Goal: Use online tool/utility: Utilize a website feature to perform a specific function

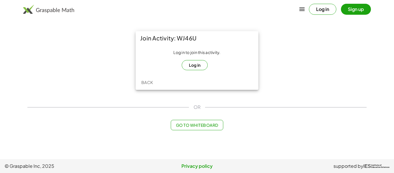
click at [195, 63] on button "Log in" at bounding box center [195, 65] width 26 height 10
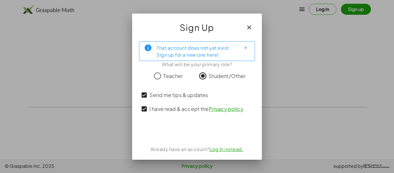
click at [225, 106] on link "Privacy policy" at bounding box center [226, 108] width 34 height 7
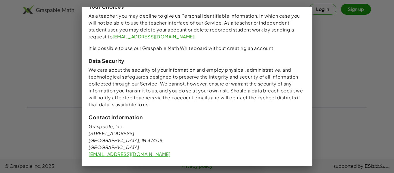
scroll to position [590, 0]
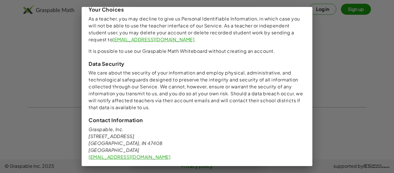
click at [302, 167] on div at bounding box center [197, 86] width 394 height 173
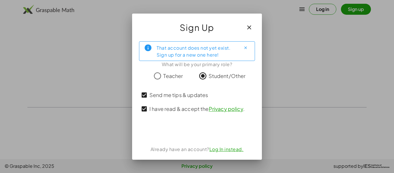
click at [251, 26] on icon "button" at bounding box center [249, 27] width 7 height 7
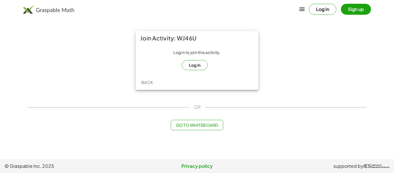
click at [177, 124] on span "Go to Whiteboard" at bounding box center [197, 124] width 42 height 5
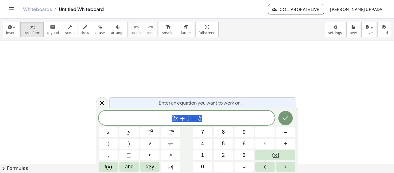
scroll to position [33, 0]
click at [283, 117] on icon "Done" at bounding box center [285, 118] width 7 height 7
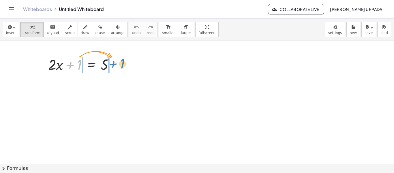
drag, startPoint x: 78, startPoint y: 65, endPoint x: 122, endPoint y: 66, distance: 43.9
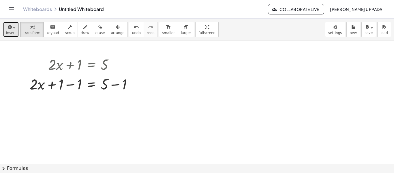
click at [11, 35] on span "insert" at bounding box center [11, 33] width 10 height 4
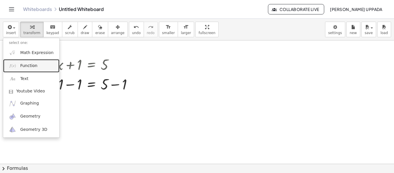
click at [39, 68] on link "Function" at bounding box center [31, 65] width 56 height 13
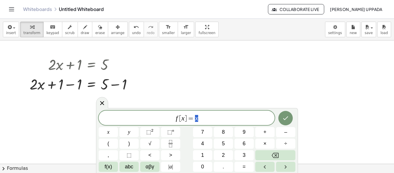
click at [184, 119] on span "f [ x ] = x" at bounding box center [187, 118] width 176 height 8
click at [201, 120] on span "f [ 3 ​ ] = x" at bounding box center [187, 118] width 176 height 8
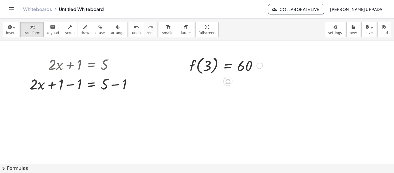
click at [259, 67] on div at bounding box center [260, 66] width 6 height 6
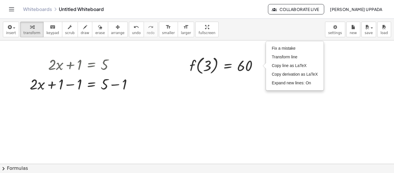
click at [250, 94] on div at bounding box center [197, 130] width 394 height 246
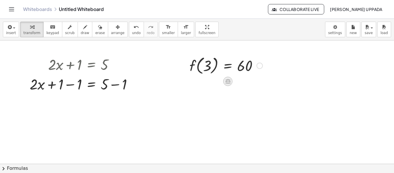
click at [230, 84] on icon at bounding box center [228, 81] width 6 height 6
click at [231, 84] on div "×" at bounding box center [227, 81] width 9 height 9
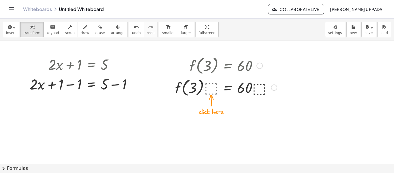
click at [207, 90] on div at bounding box center [226, 87] width 108 height 22
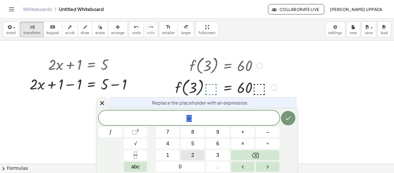
click at [193, 157] on span "2" at bounding box center [192, 155] width 3 height 8
click at [287, 117] on icon "Done" at bounding box center [288, 118] width 7 height 7
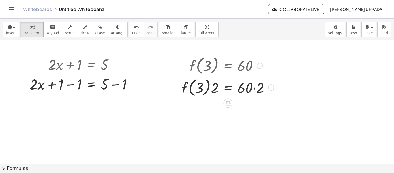
click at [228, 87] on div "f ( , 3 ) = 60 · · · · 2 2 Fix a mistake Transform line Copy line as LaTeX Copy…" at bounding box center [228, 87] width 0 height 0
click at [271, 88] on div "Transform line Copy line as LaTeX Copy derivation as LaTeX Expand new lines: On" at bounding box center [269, 87] width 6 height 6
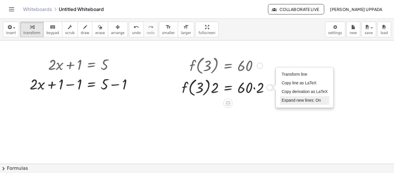
click at [291, 98] on span "Expand new lines: On" at bounding box center [301, 100] width 39 height 5
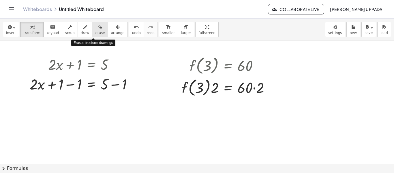
click at [95, 29] on div "button" at bounding box center [100, 26] width 10 height 7
click at [85, 65] on div at bounding box center [197, 130] width 394 height 246
click at [80, 66] on div at bounding box center [197, 130] width 394 height 246
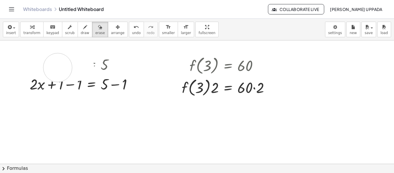
drag, startPoint x: 80, startPoint y: 66, endPoint x: 58, endPoint y: 68, distance: 21.4
click at [58, 68] on div at bounding box center [197, 130] width 394 height 246
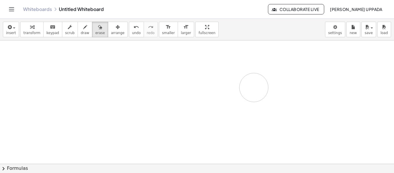
drag, startPoint x: 53, startPoint y: 68, endPoint x: 254, endPoint y: 87, distance: 202.1
click at [254, 87] on div at bounding box center [197, 130] width 394 height 246
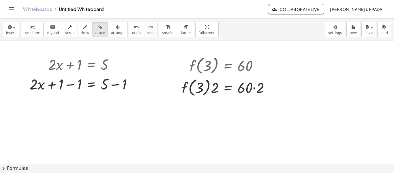
click at [42, 63] on div at bounding box center [197, 130] width 394 height 246
click at [65, 31] on span "scrub" at bounding box center [70, 33] width 10 height 4
click at [53, 72] on div "▼" at bounding box center [52, 72] width 4 height 5
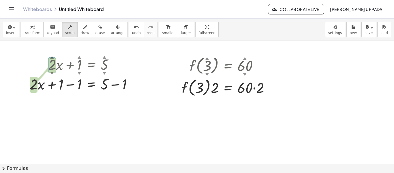
click at [67, 100] on div at bounding box center [197, 130] width 394 height 246
click at [206, 74] on div "▼" at bounding box center [207, 74] width 4 height 5
click at [241, 118] on div at bounding box center [197, 130] width 394 height 246
click at [245, 75] on div "▼" at bounding box center [245, 74] width 4 height 5
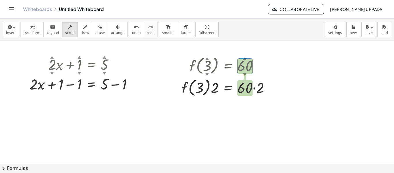
click at [281, 134] on div at bounding box center [197, 130] width 394 height 246
click at [207, 59] on div "▲" at bounding box center [207, 58] width 4 height 5
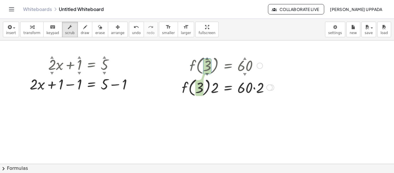
click at [259, 65] on div at bounding box center [260, 66] width 6 height 6
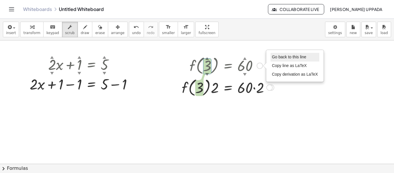
click at [280, 58] on span "Go back to this line" at bounding box center [289, 57] width 34 height 5
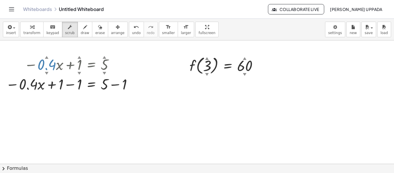
drag, startPoint x: 46, startPoint y: 63, endPoint x: 117, endPoint y: 76, distance: 72.2
click at [91, 65] on div "− · 0.4 ▲ ▼ · x + 1 ▲ ▼ = 5 ▲ ▼ − · 0.4 · x + 1 − 1 = + 5 − 1" at bounding box center [91, 65] width 0 height 0
click at [332, 35] on body "Graspable Math Activities Whiteboards Classes Account v1.30.1 | Privacy policy …" at bounding box center [197, 86] width 394 height 173
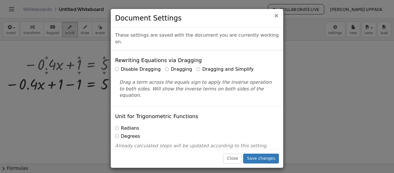
click at [277, 14] on span "×" at bounding box center [276, 15] width 5 height 7
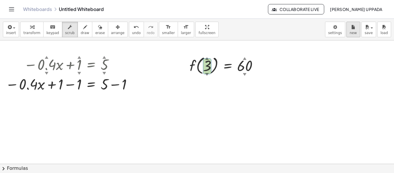
click at [351, 27] on icon "button" at bounding box center [353, 27] width 4 height 7
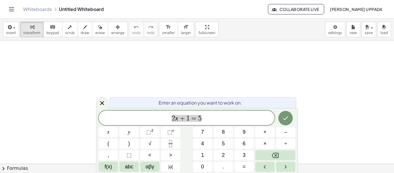
scroll to position [0, 0]
